Goal: Information Seeking & Learning: Learn about a topic

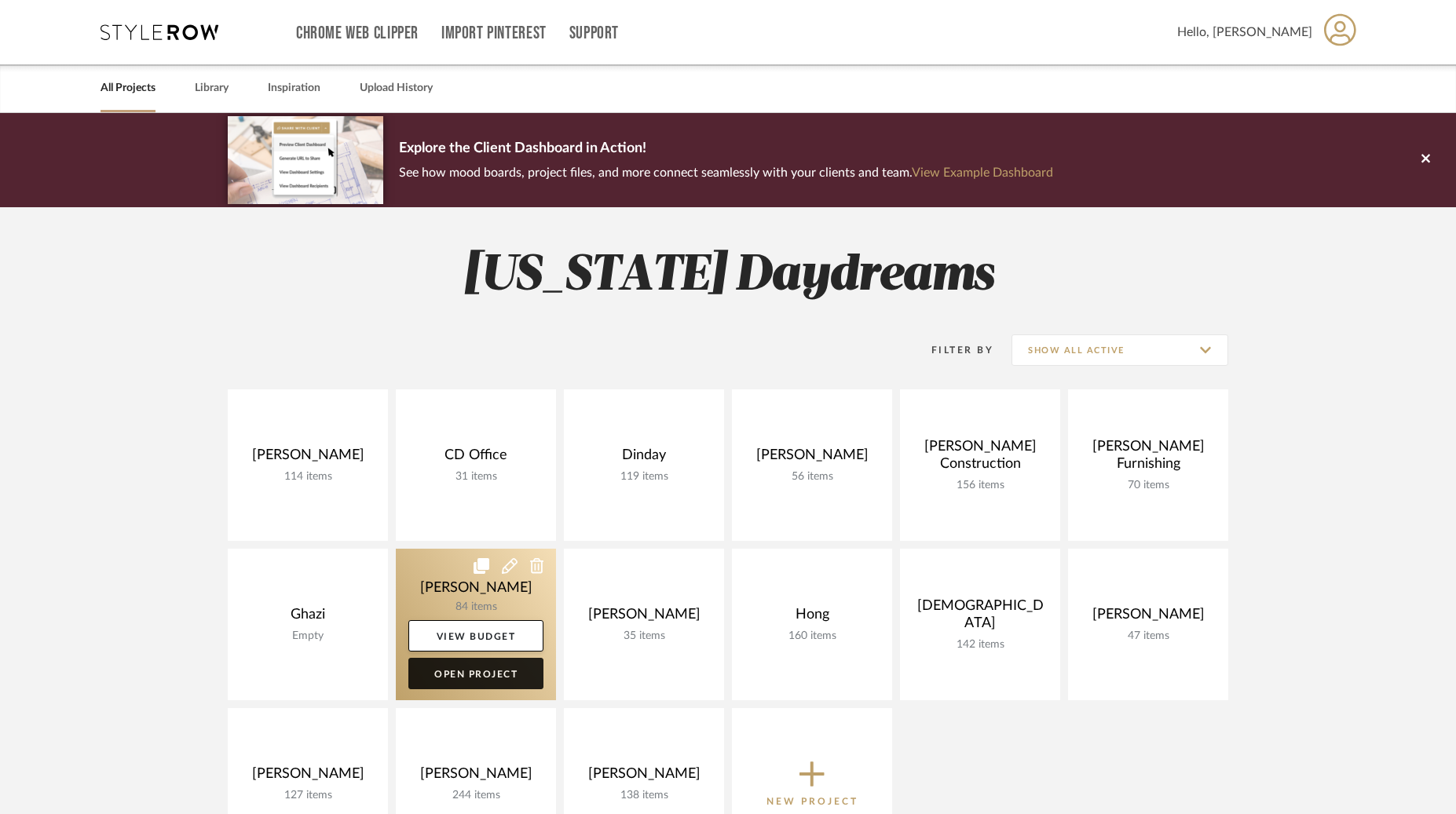
click at [472, 677] on link "Open Project" at bounding box center [475, 674] width 135 height 31
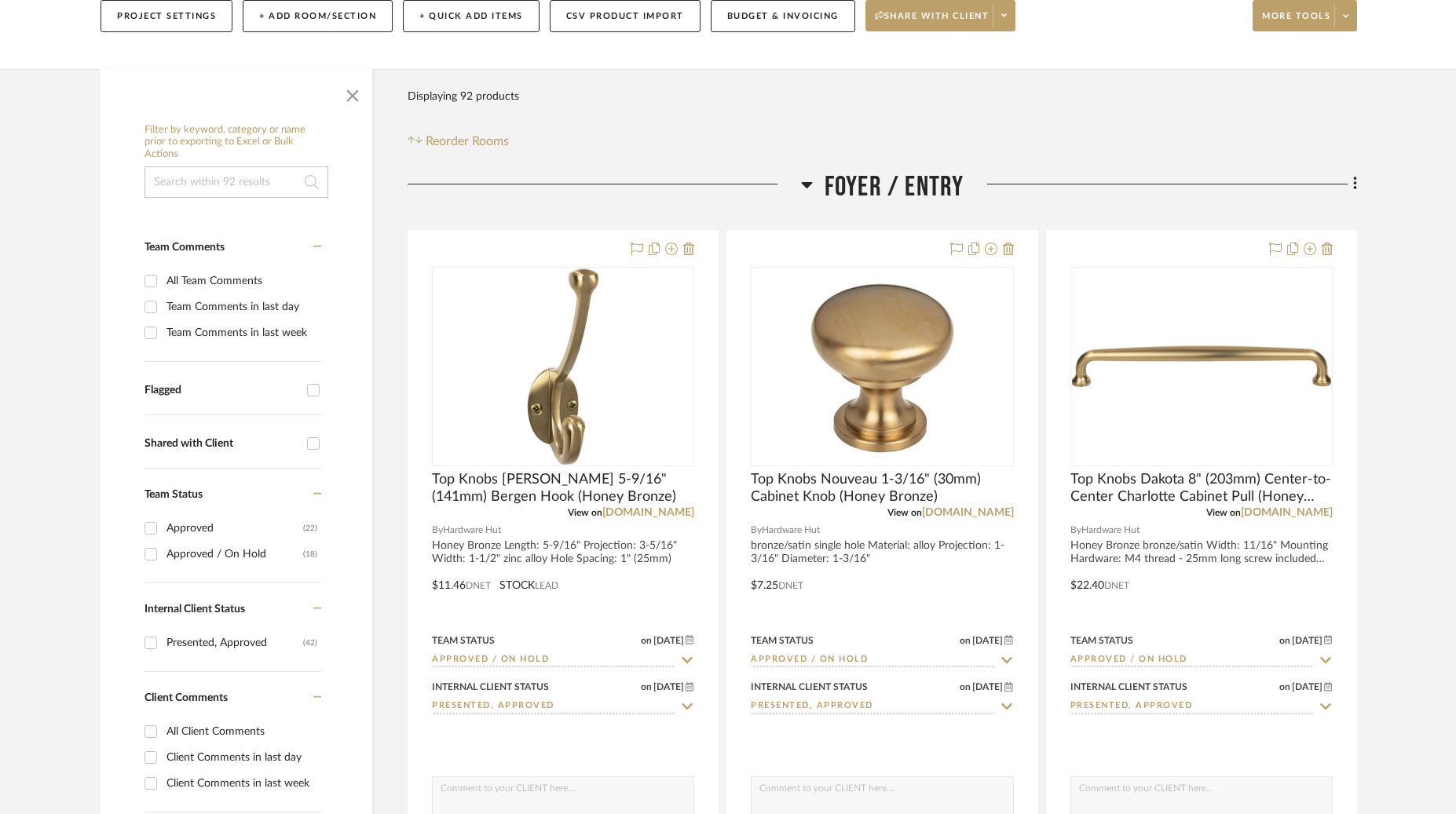
scroll to position [198, 0]
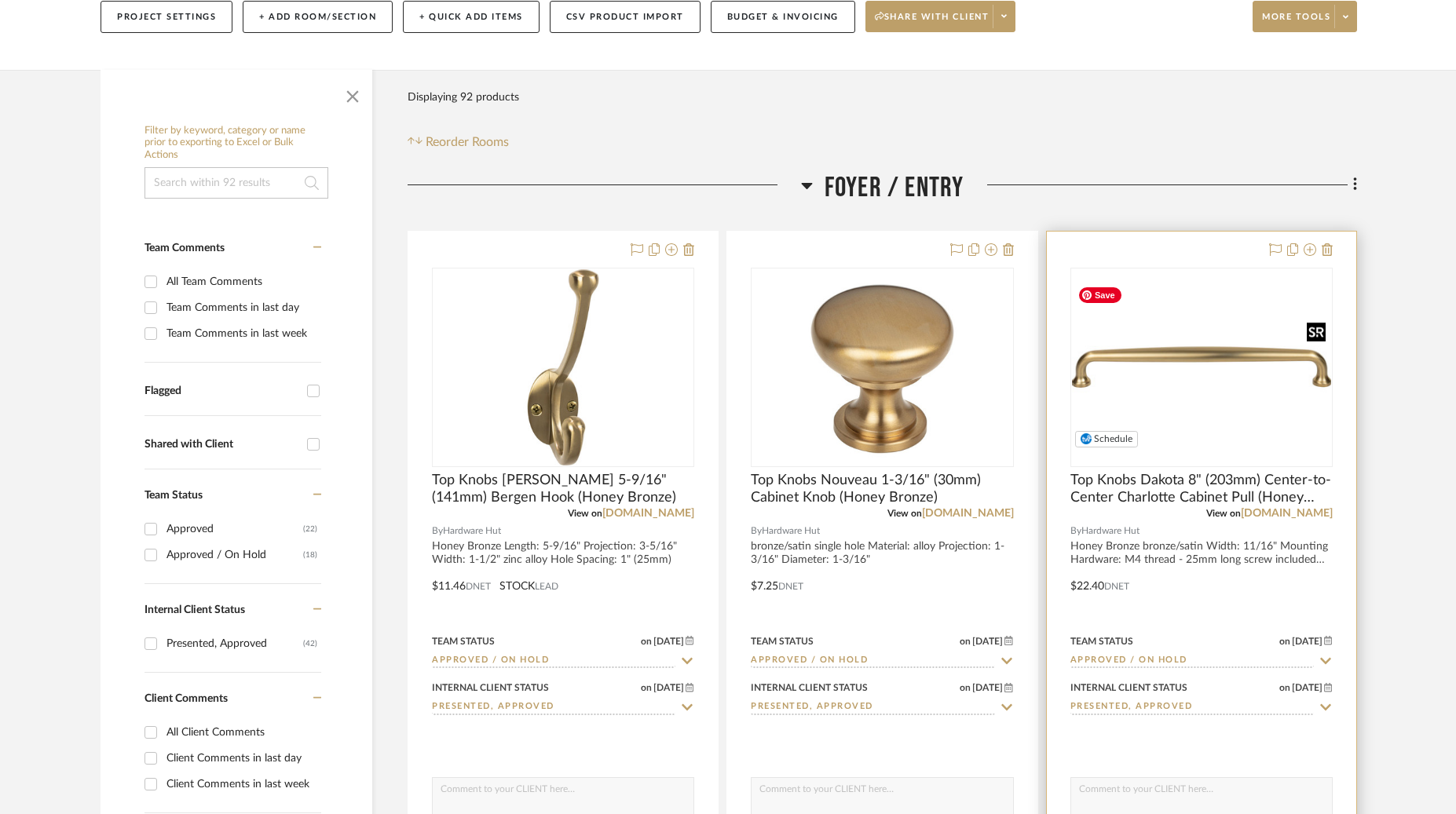
click at [1214, 416] on img "0" at bounding box center [1201, 367] width 259 height 174
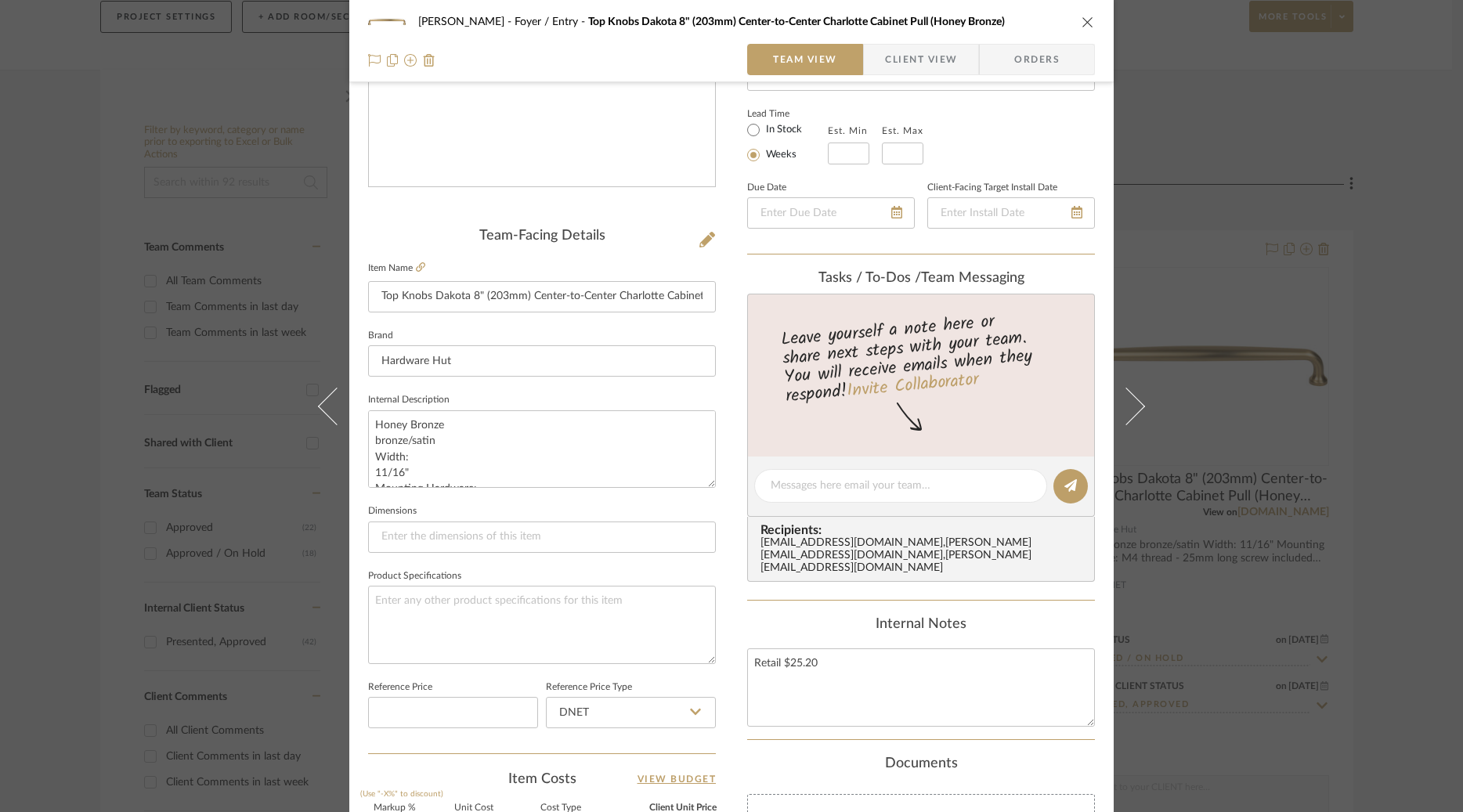
scroll to position [260, 0]
click at [416, 263] on icon at bounding box center [420, 267] width 9 height 9
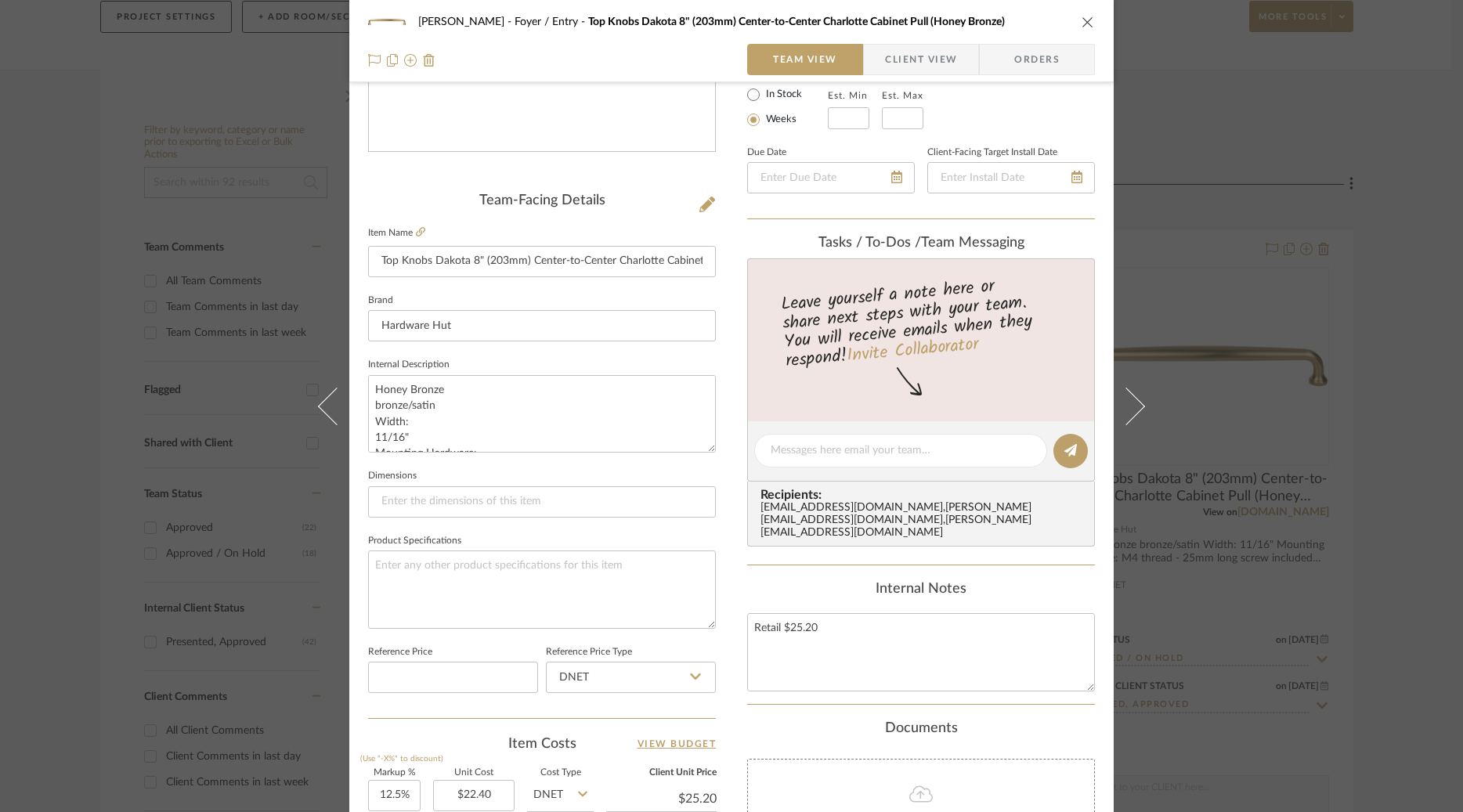
click at [1221, 278] on div "[PERSON_NAME] Foyer / Entry Top Knobs Dakota 8" (203mm) Center-to-Center Charlo…" at bounding box center [731, 406] width 1463 height 812
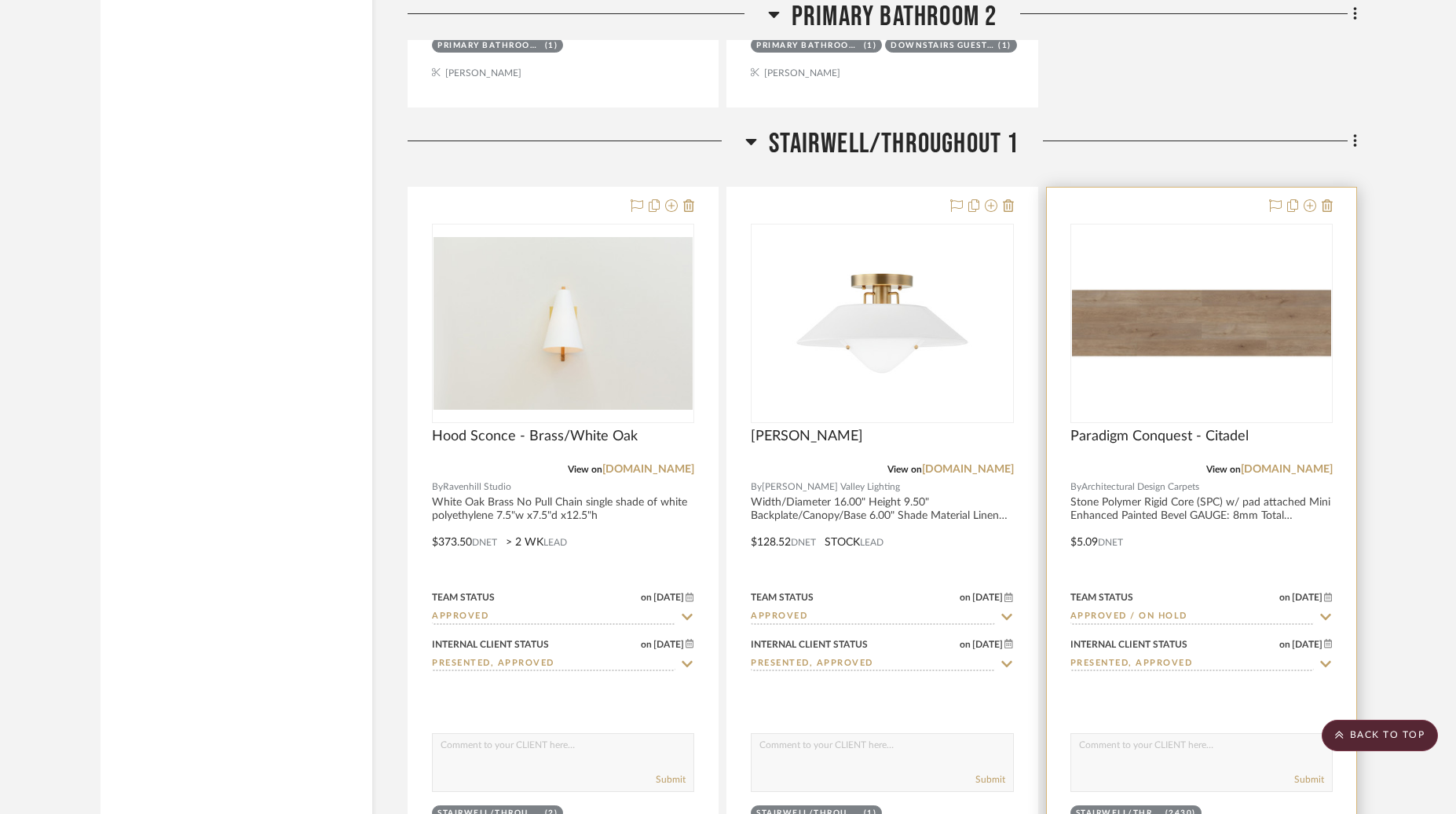
scroll to position [9503, 0]
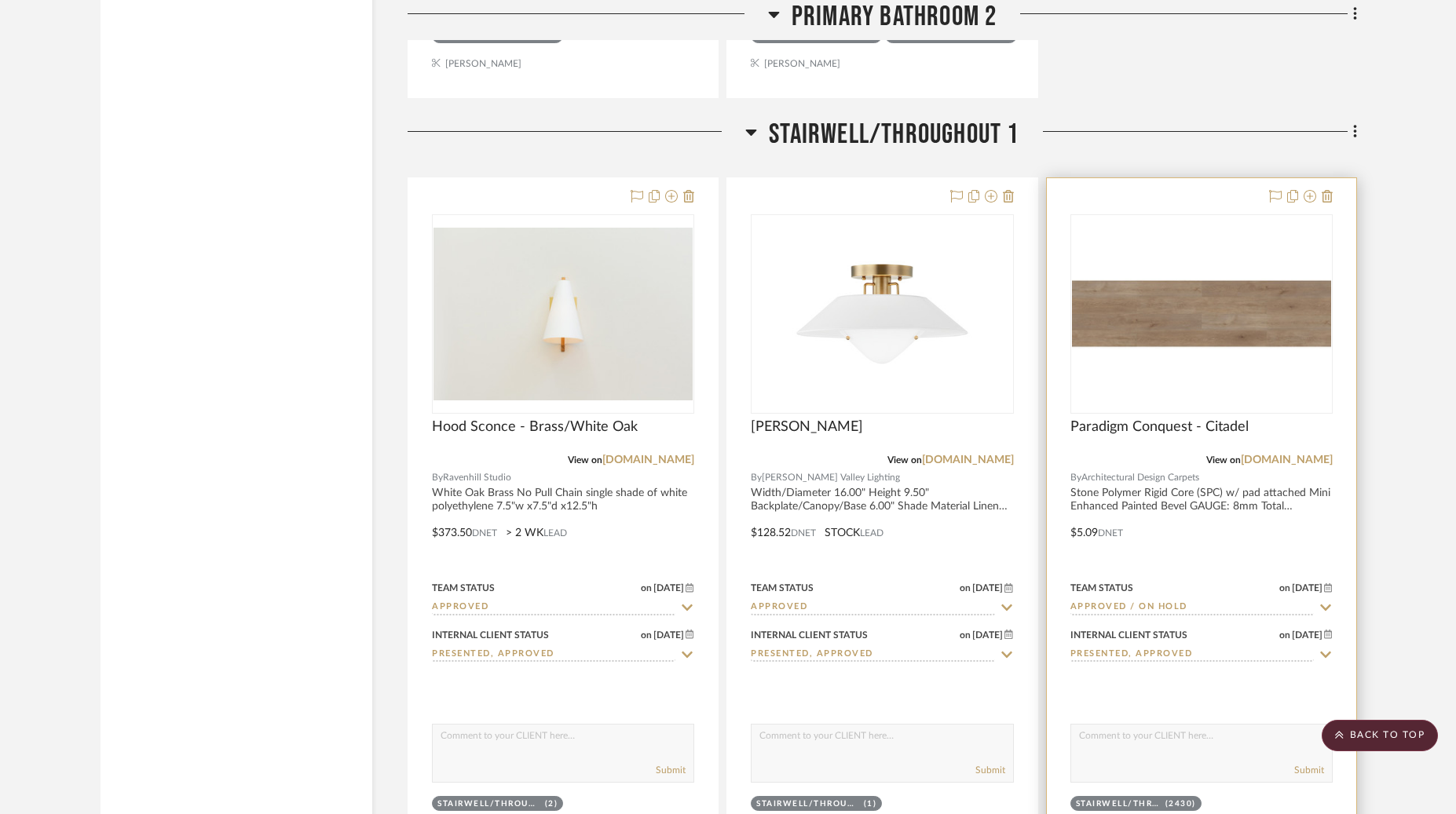
click at [1177, 307] on div at bounding box center [1201, 313] width 262 height 199
click at [1206, 418] on span "Paradigm Conquest - Citadel" at bounding box center [1158, 426] width 178 height 17
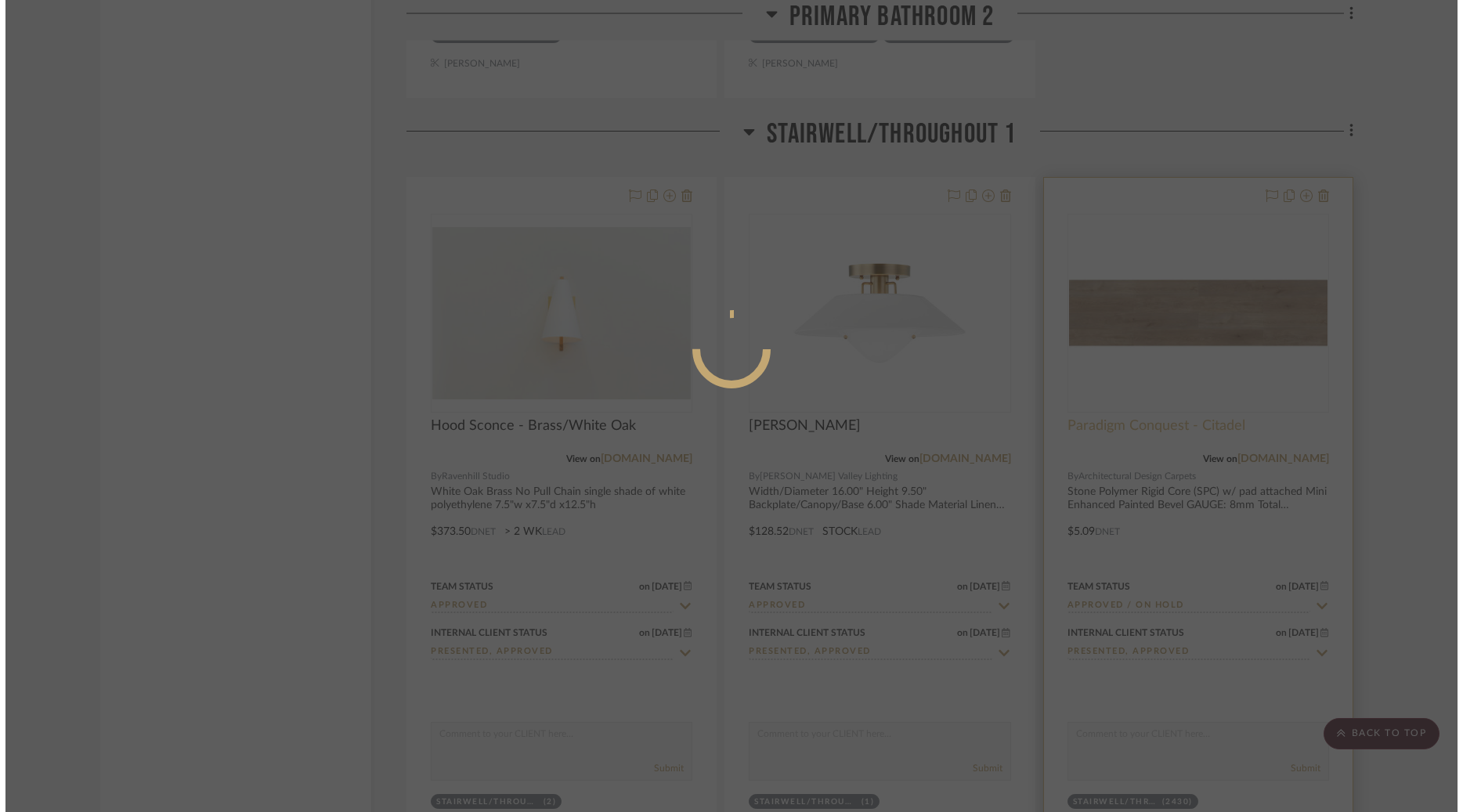
scroll to position [0, 0]
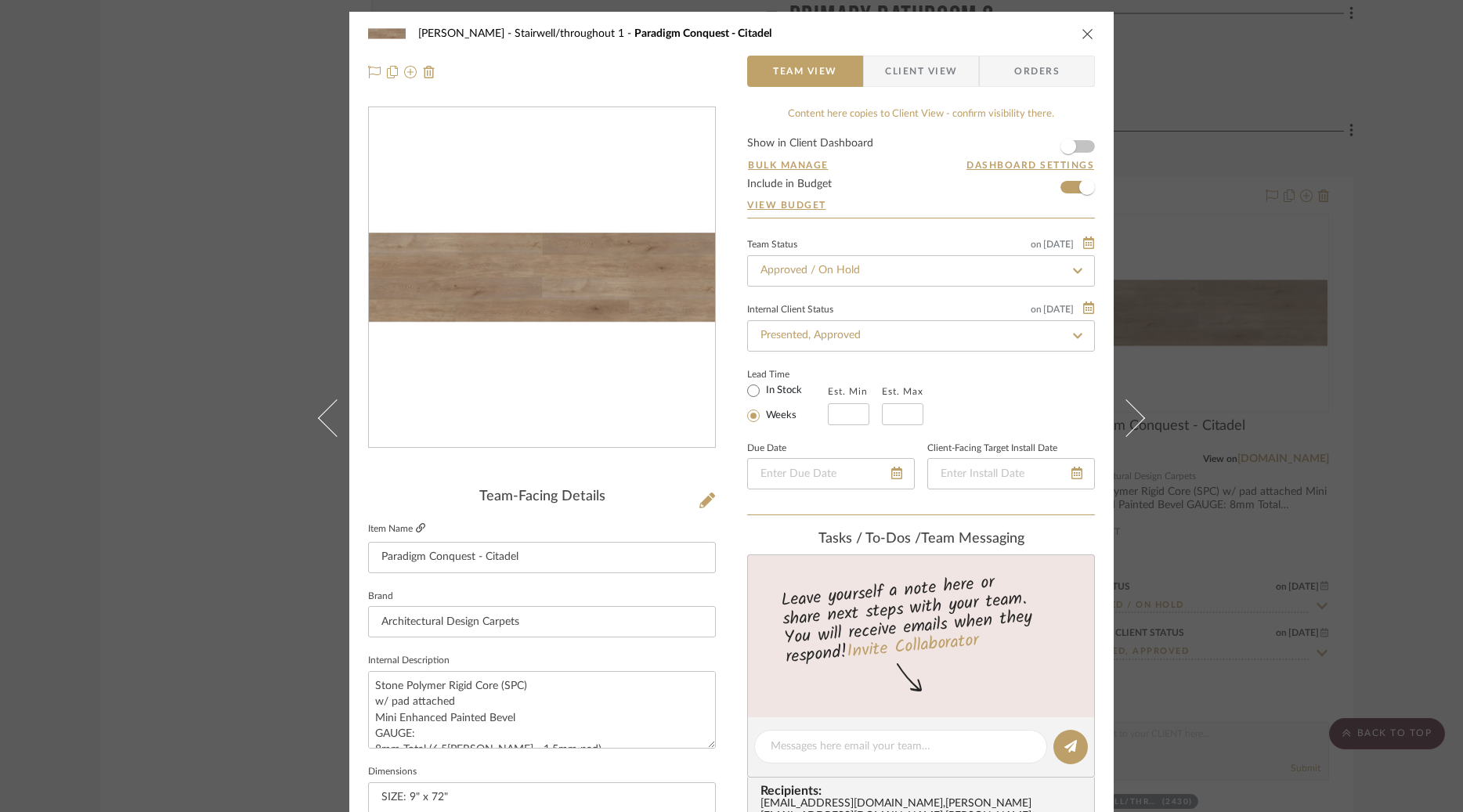
click at [416, 526] on icon at bounding box center [420, 527] width 9 height 9
click at [1084, 36] on icon "close" at bounding box center [1088, 34] width 12 height 12
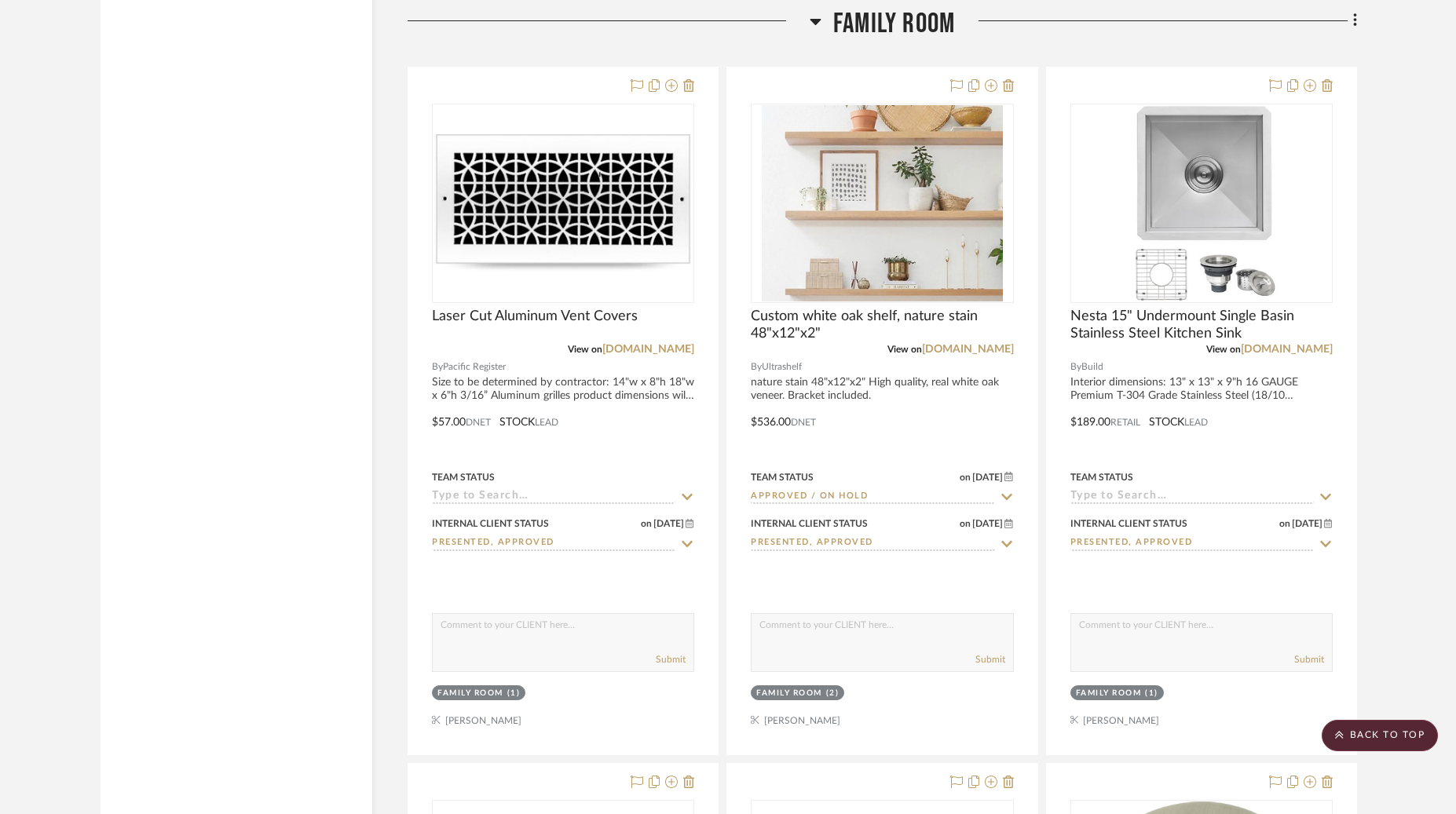
scroll to position [12160, 0]
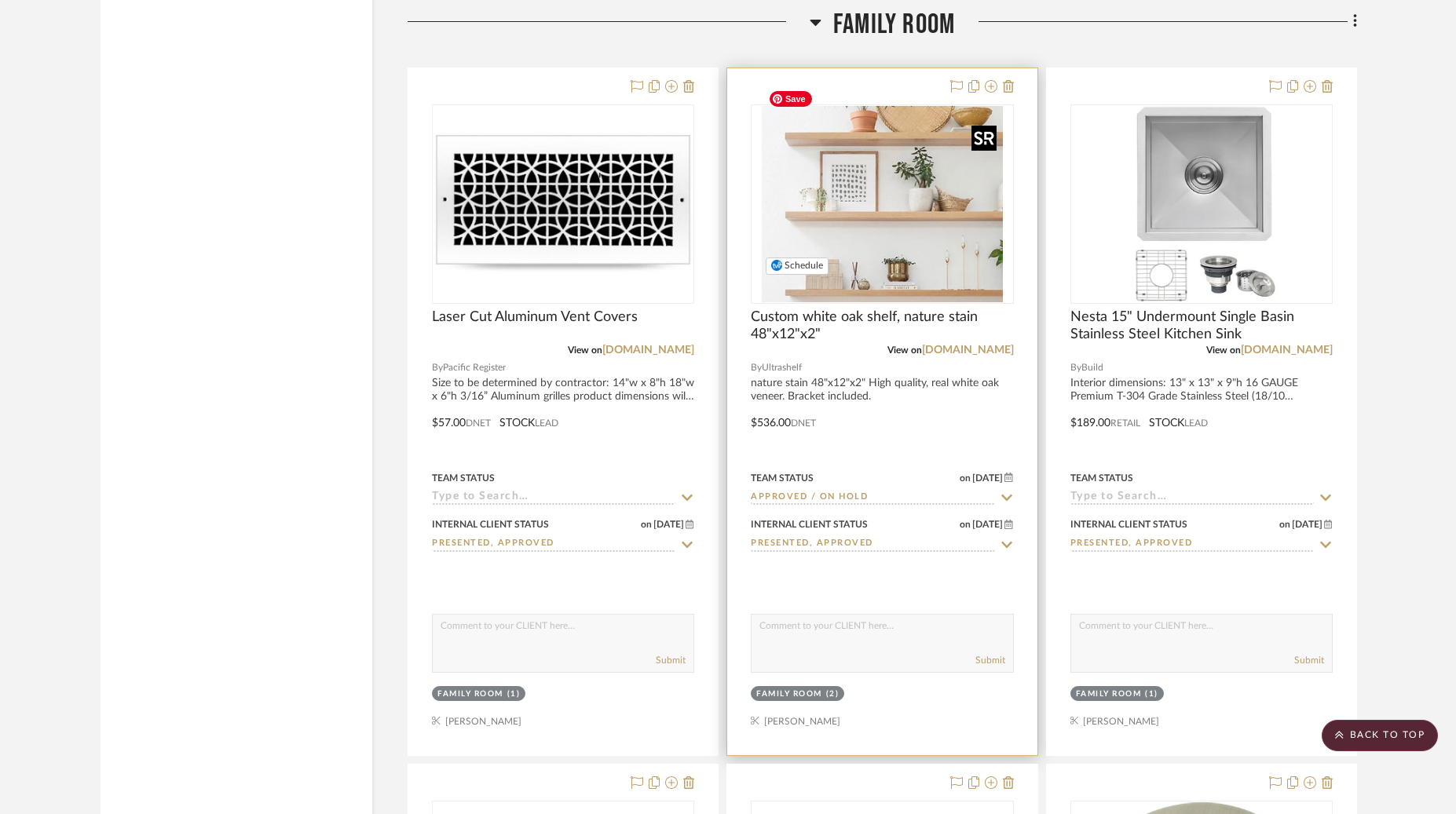
click at [876, 225] on img "0" at bounding box center [882, 203] width 241 height 196
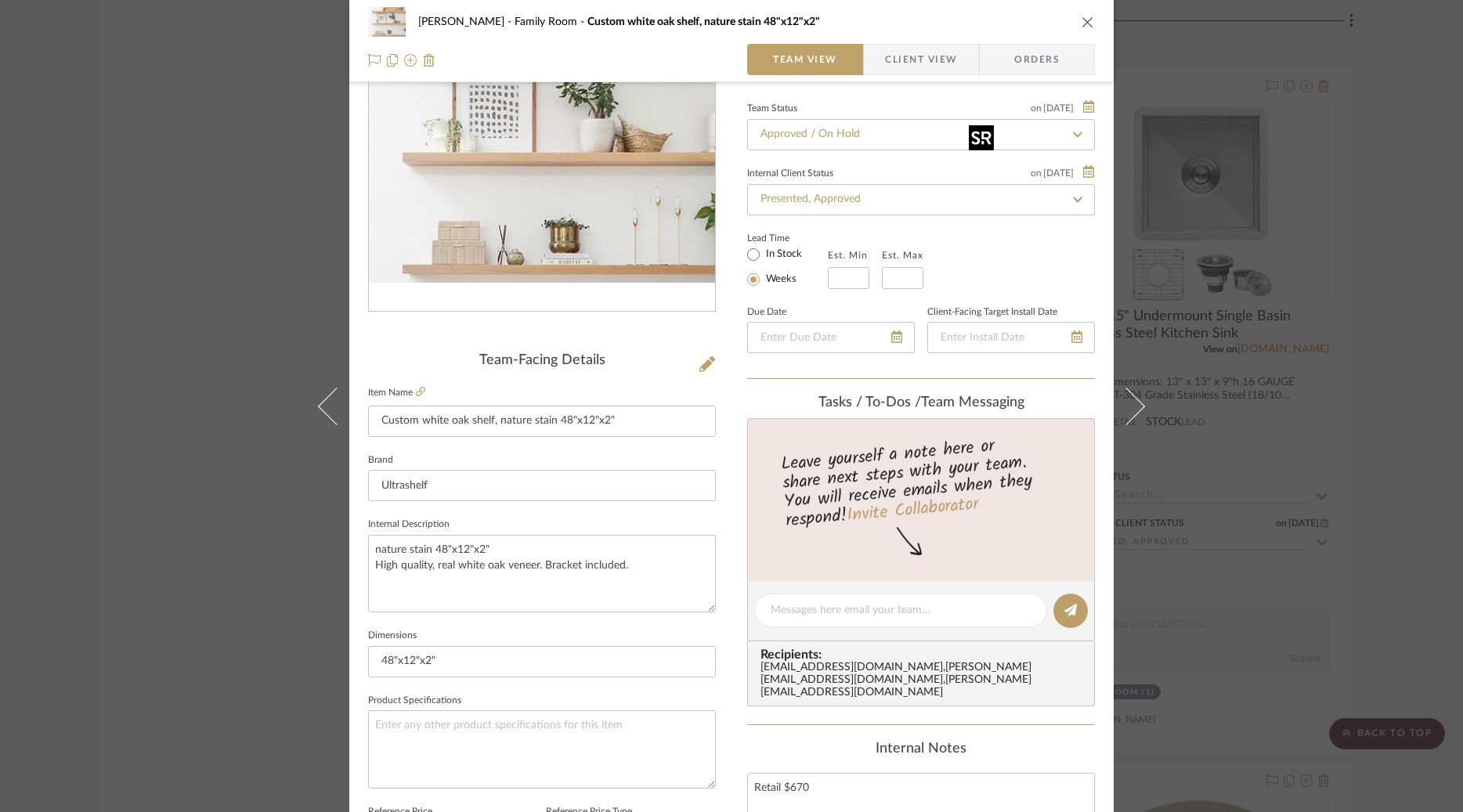
scroll to position [141, 0]
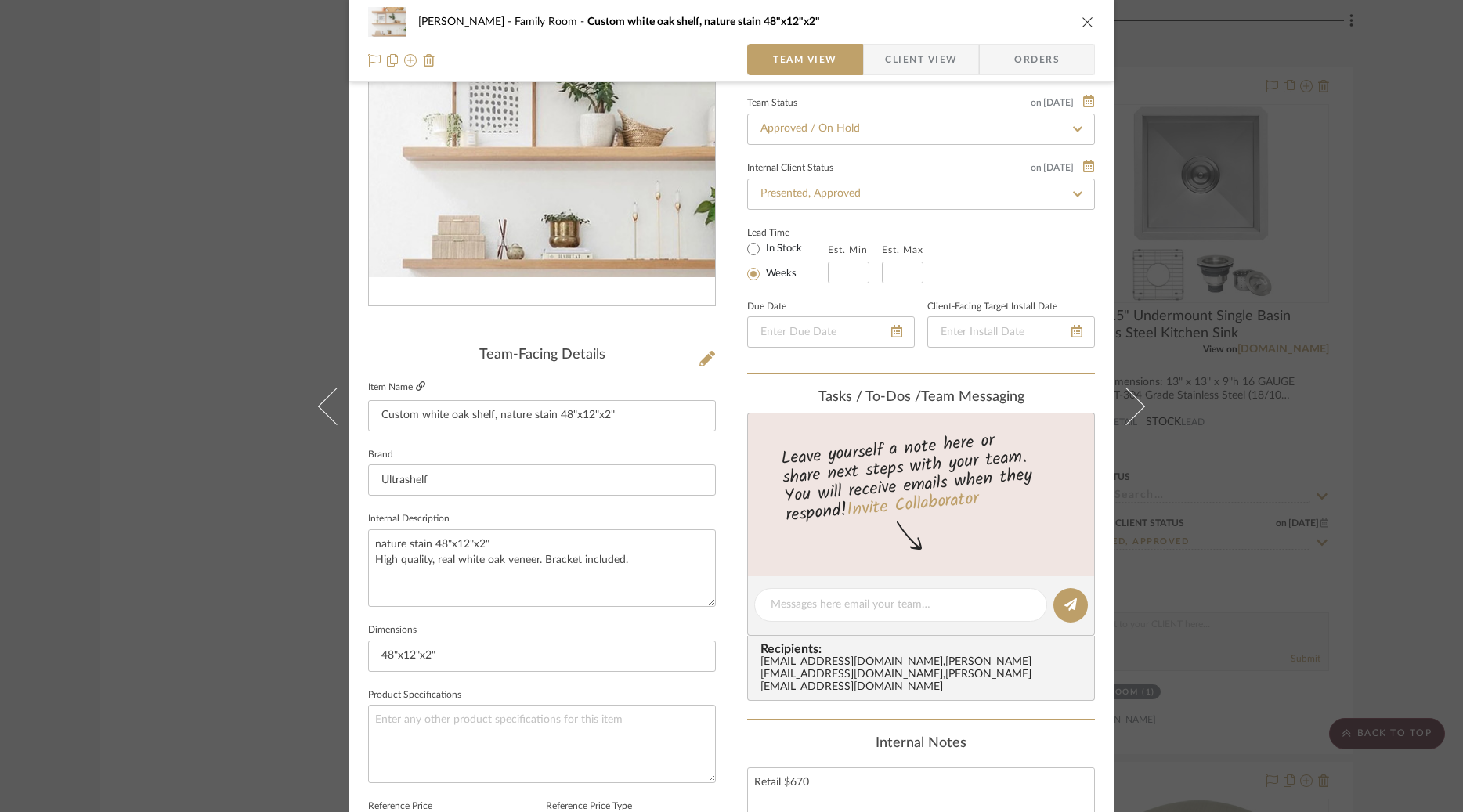
click at [416, 384] on icon at bounding box center [420, 385] width 9 height 9
